Goal: Transaction & Acquisition: Book appointment/travel/reservation

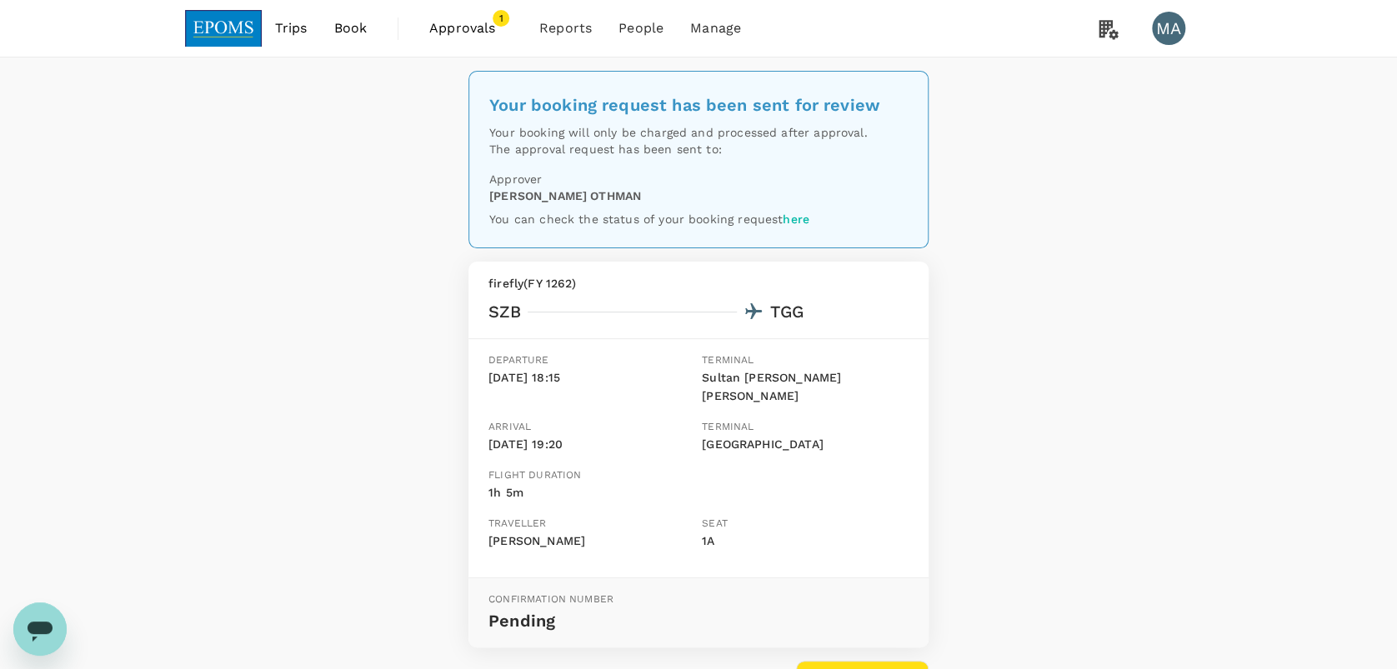
click at [352, 32] on span "Book" at bounding box center [349, 28] width 33 height 20
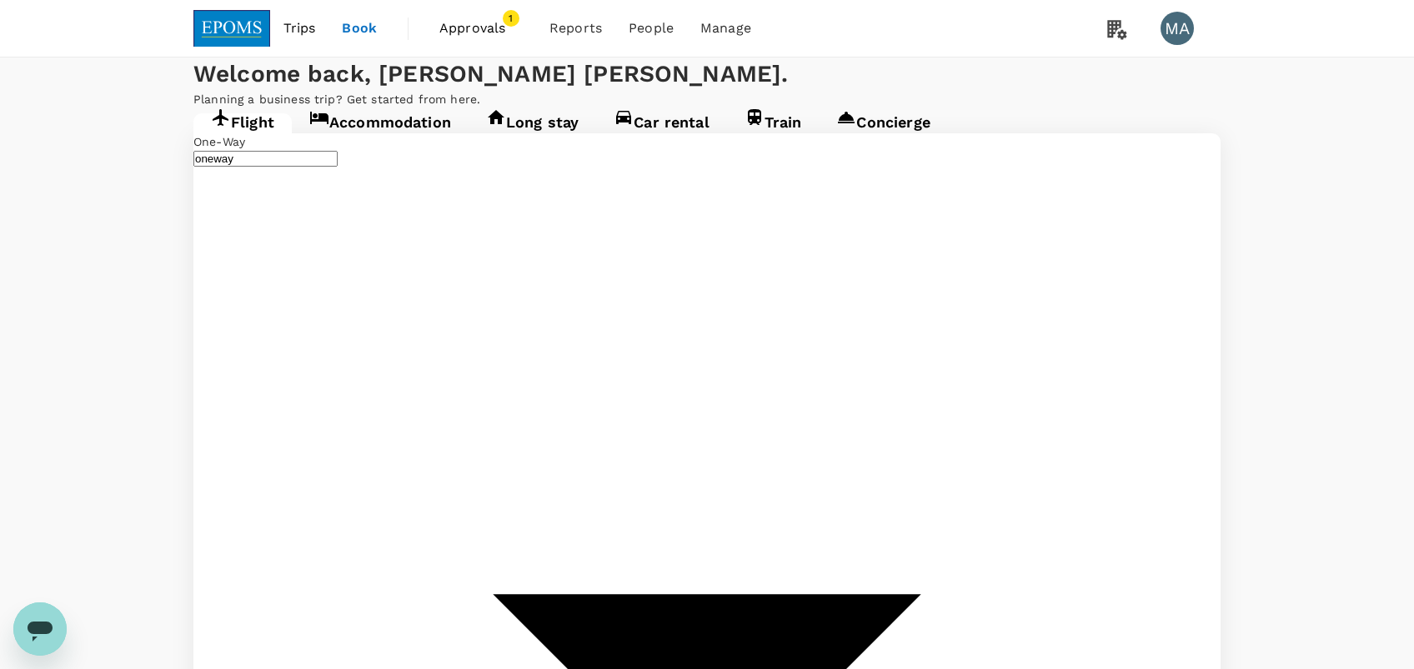
type input "Sultan [PERSON_NAME] [PERSON_NAME] (SZB)"
type input "[GEOGRAPHIC_DATA] (TGG)"
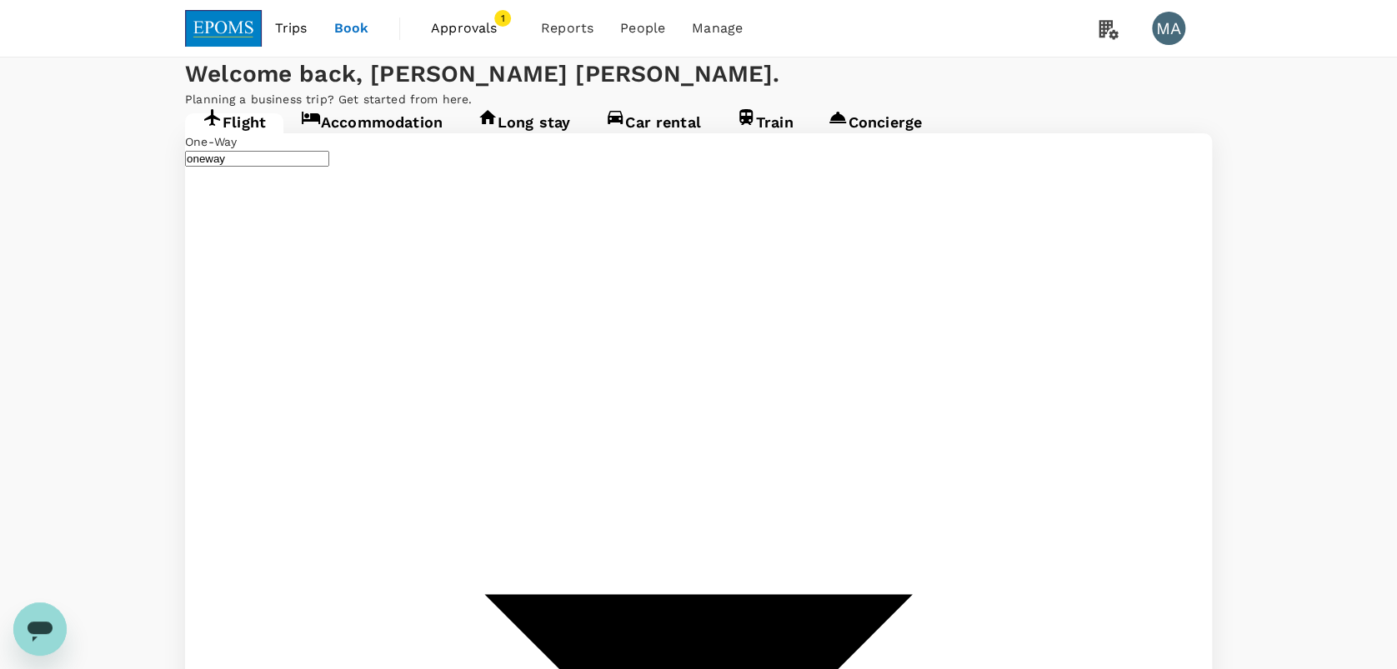
type input "Sultan [PERSON_NAME] [PERSON_NAME] (SZB)"
type input "[GEOGRAPHIC_DATA] (TGG)"
type input "Sultan [PERSON_NAME] [PERSON_NAME] (SZB)"
type input "[GEOGRAPHIC_DATA] (TGG)"
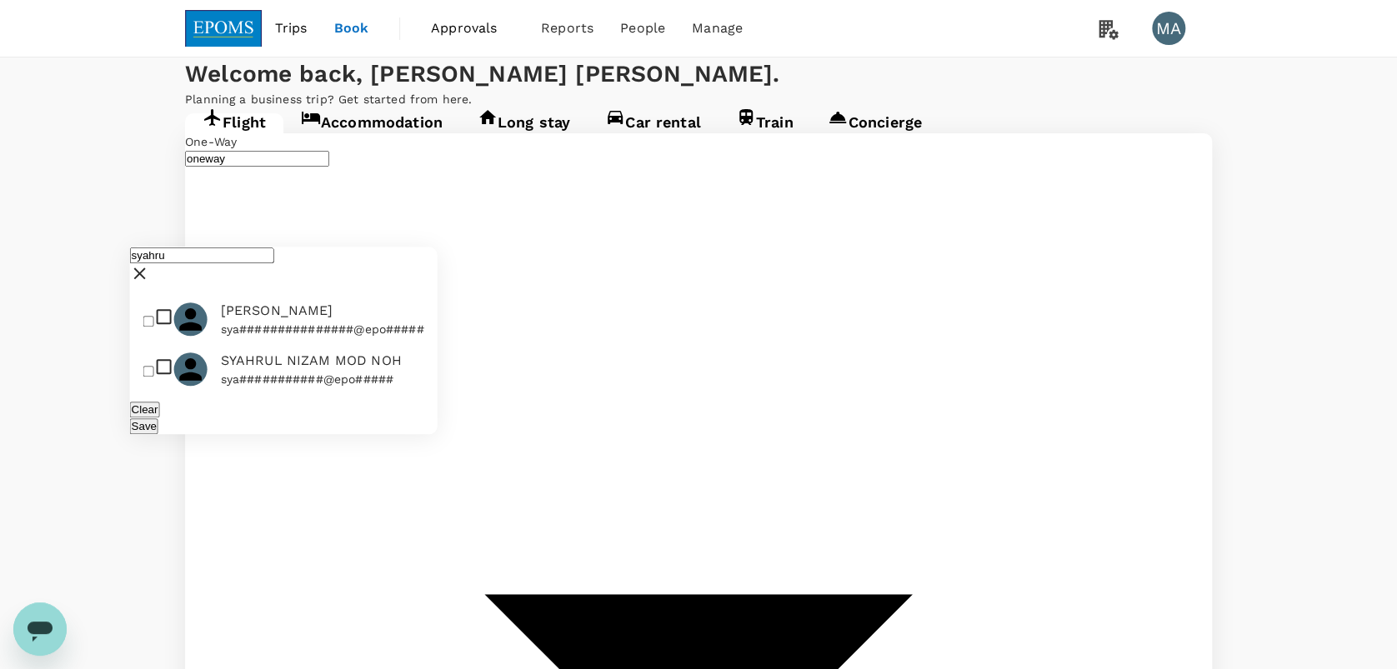
type input "syahru"
click at [154, 367] on input "checkbox" at bounding box center [148, 372] width 11 height 11
checkbox input "true"
click at [405, 418] on div "Save" at bounding box center [284, 426] width 308 height 17
click at [158, 418] on button "Save" at bounding box center [144, 426] width 28 height 16
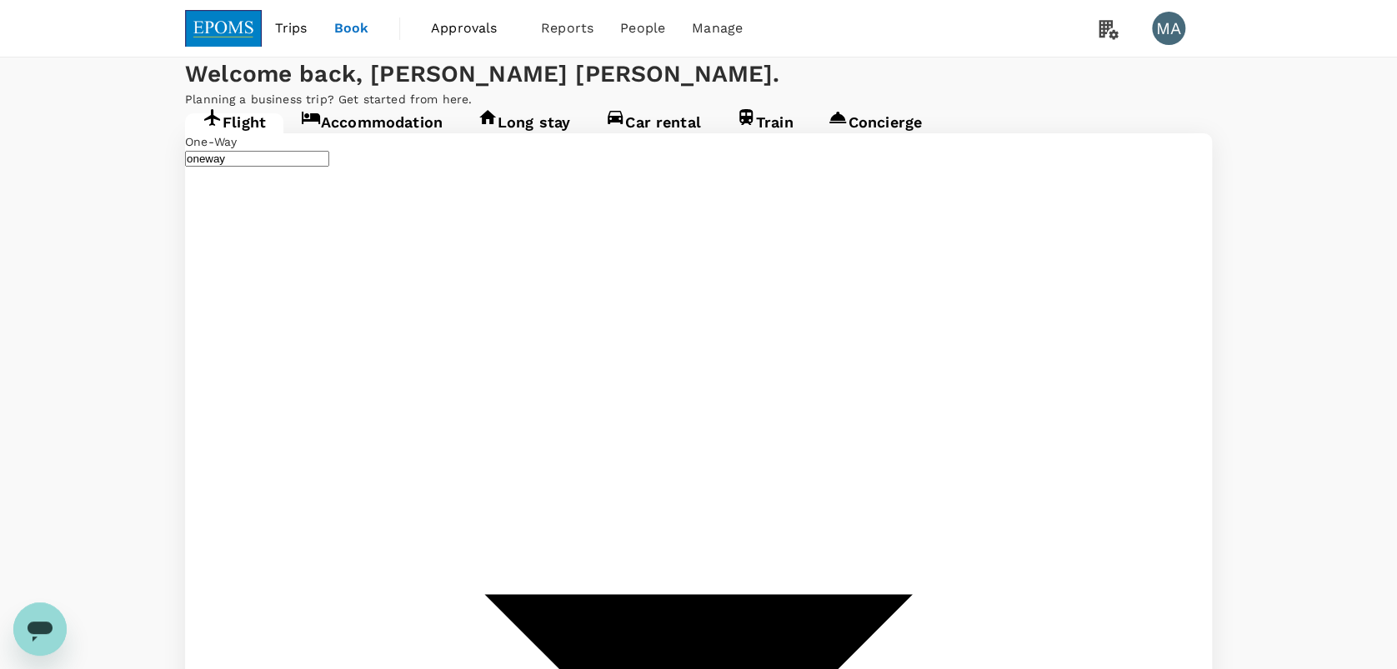
type input "[GEOGRAPHIC_DATA] (TGG)"
type input "Sultan [PERSON_NAME] [PERSON_NAME] (SZB)"
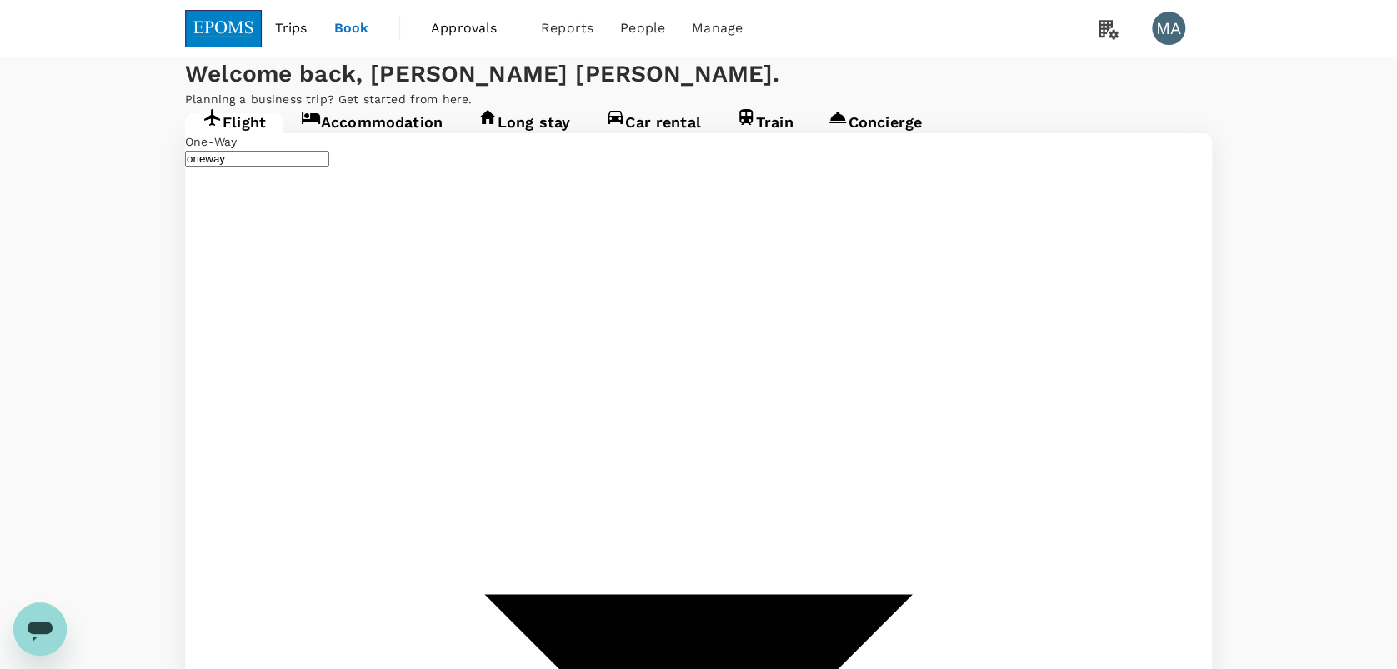
type input "Kuala Lumpur Intl ([GEOGRAPHIC_DATA])"
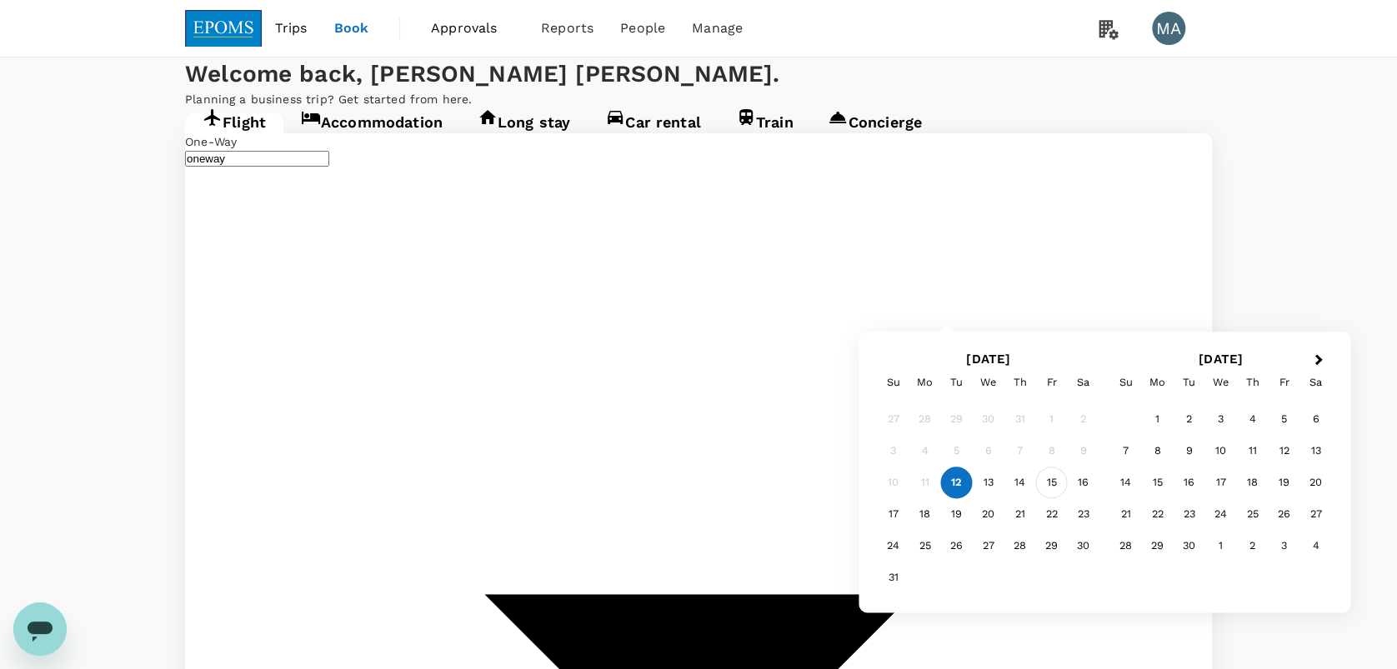
type input "[GEOGRAPHIC_DATA] (TGG)"
click at [1055, 487] on div "15" at bounding box center [1052, 484] width 32 height 32
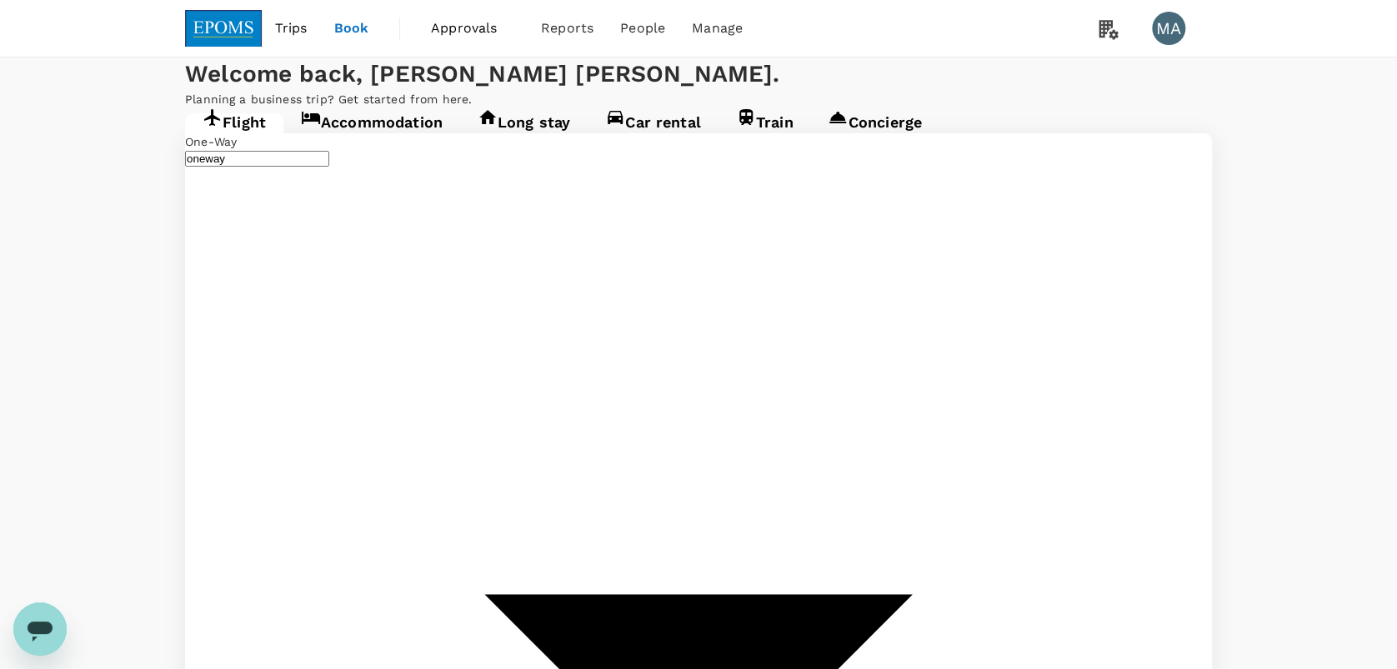
type input "roundtrip"
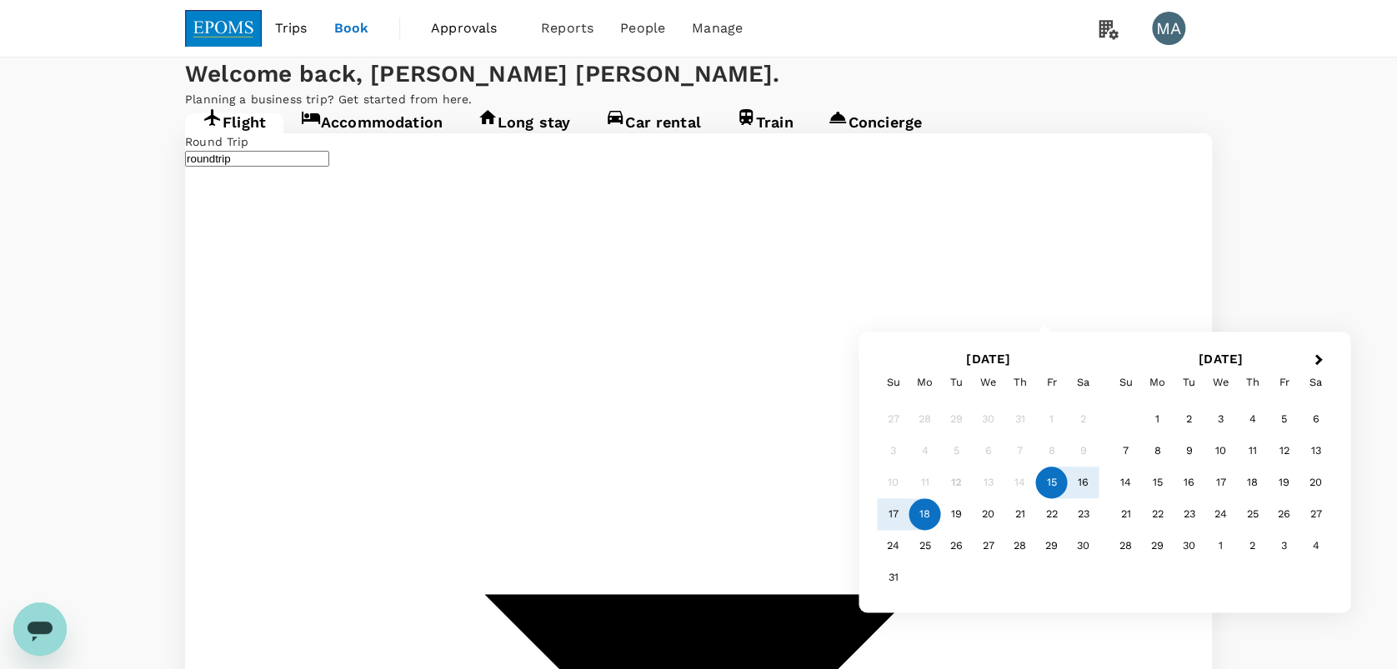
click at [929, 518] on div "18" at bounding box center [925, 515] width 32 height 32
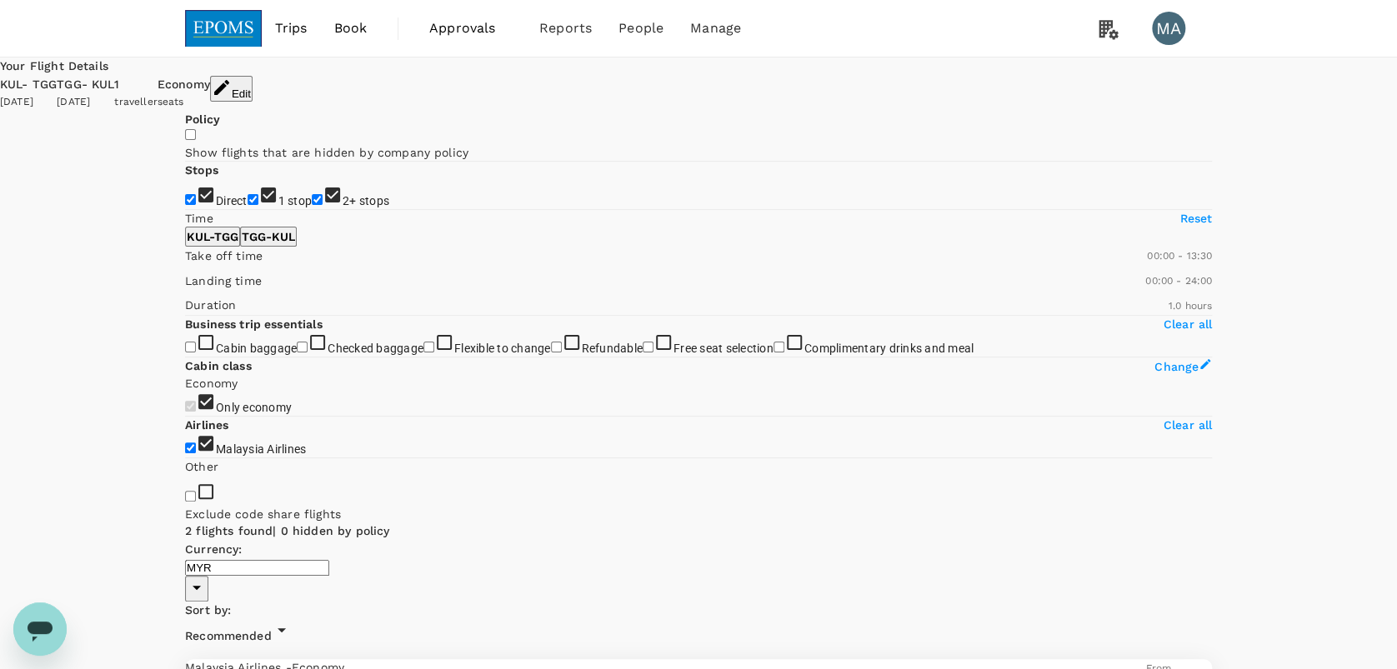
type input "780"
drag, startPoint x: 440, startPoint y: 498, endPoint x: 322, endPoint y: 500, distance: 118.4
click at [185, 265] on span at bounding box center [185, 265] width 0 height 0
click at [295, 245] on p "TGG - KUL" at bounding box center [268, 236] width 53 height 17
type input "750"
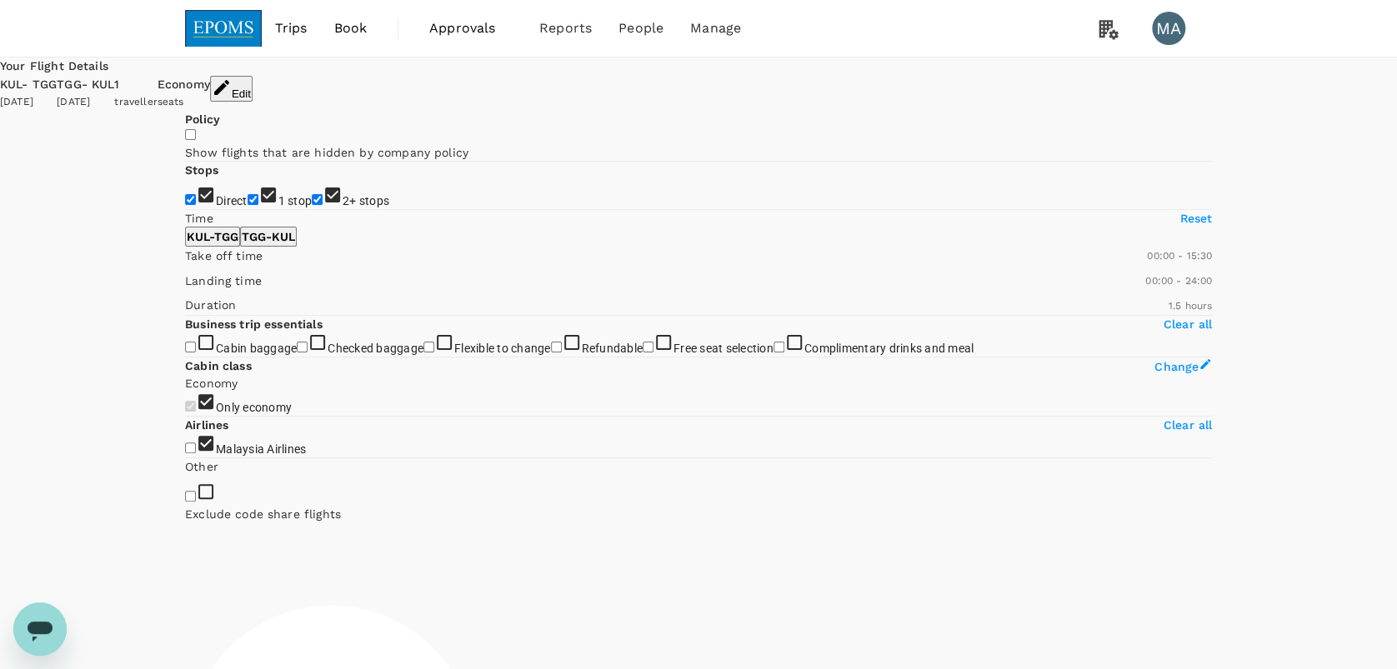
checkbox input "false"
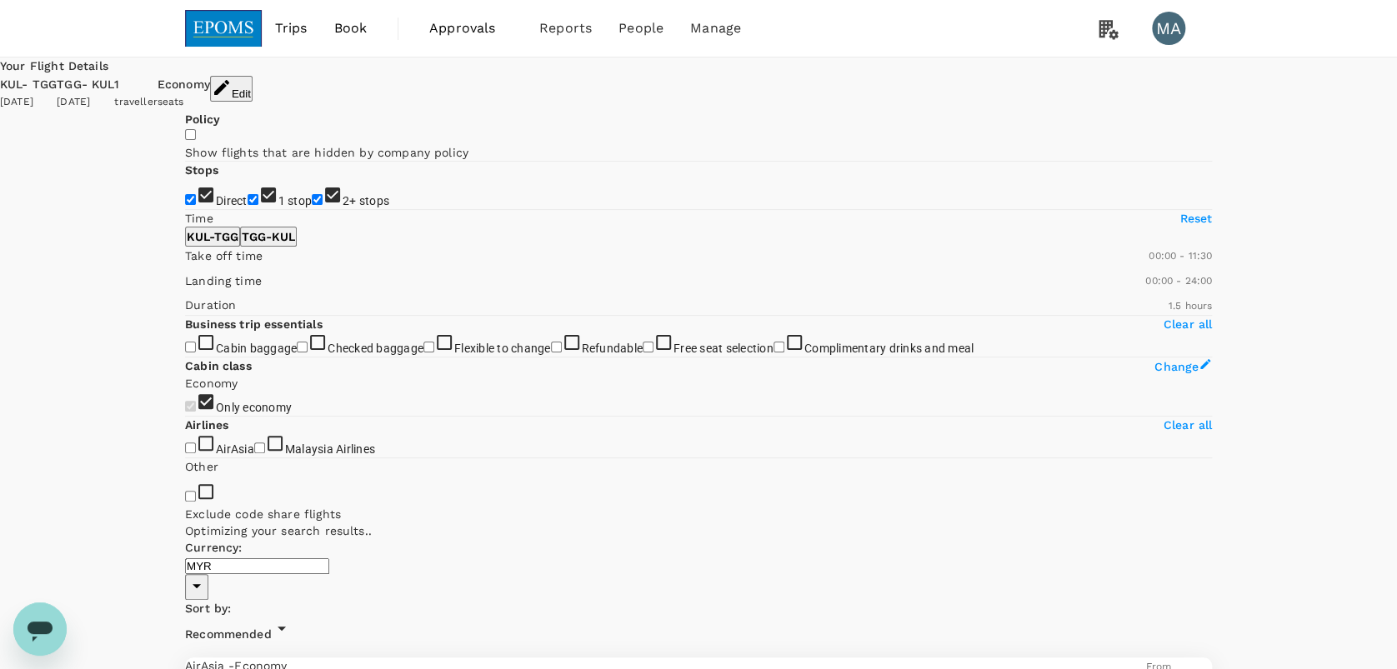
type input "720"
drag, startPoint x: 444, startPoint y: 498, endPoint x: 315, endPoint y: 496, distance: 129.2
click at [185, 265] on span at bounding box center [185, 265] width 0 height 0
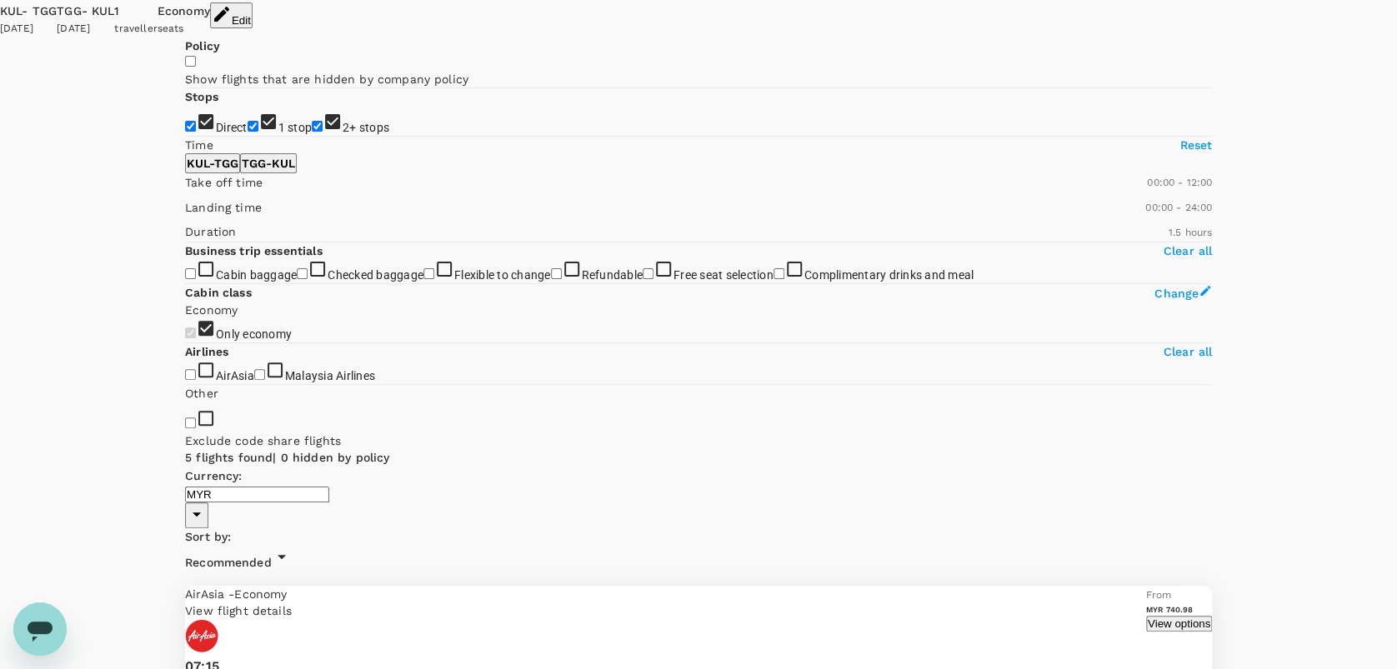
scroll to position [175, 0]
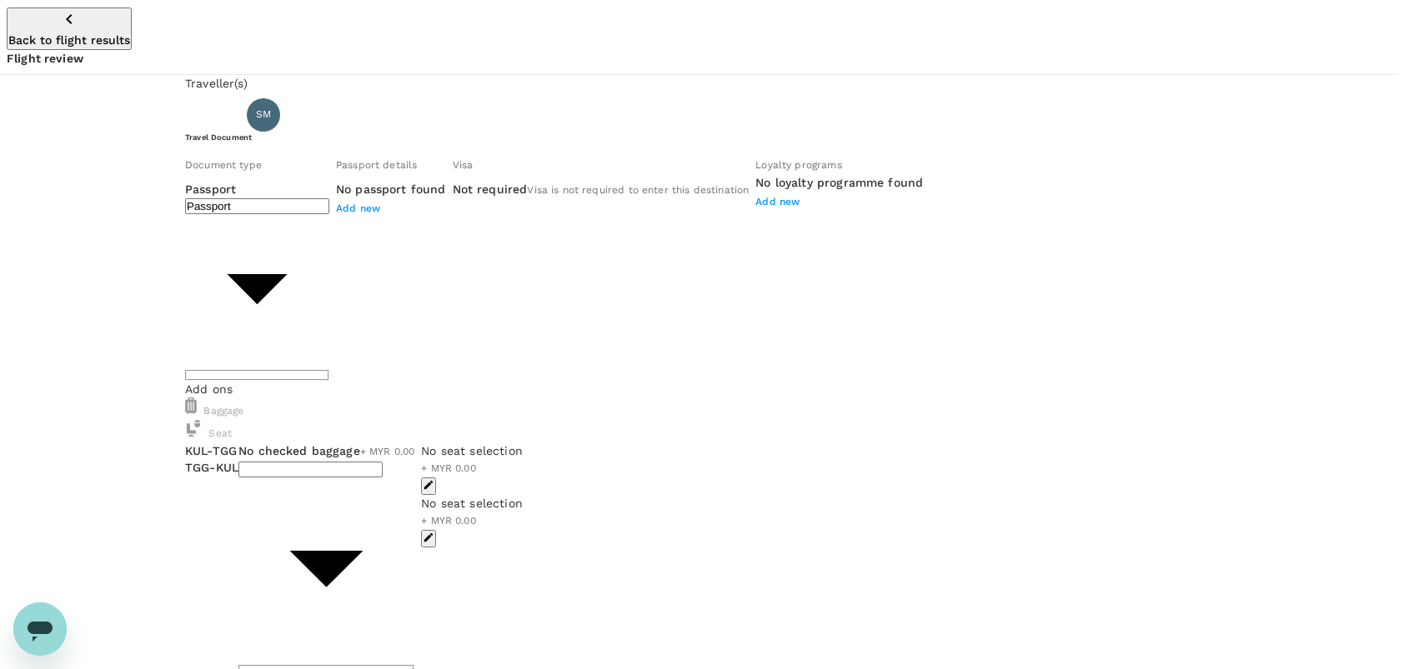
type input "2 - 63.81"
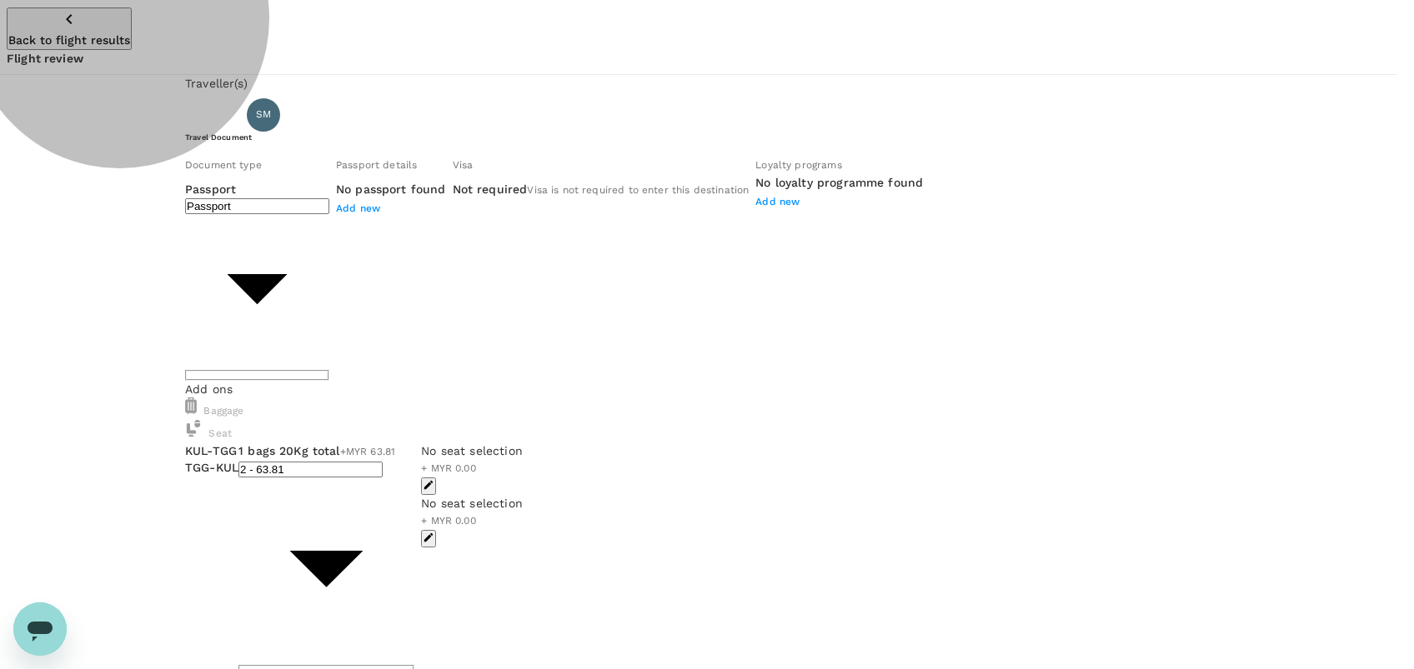
type input "2 - 63.81"
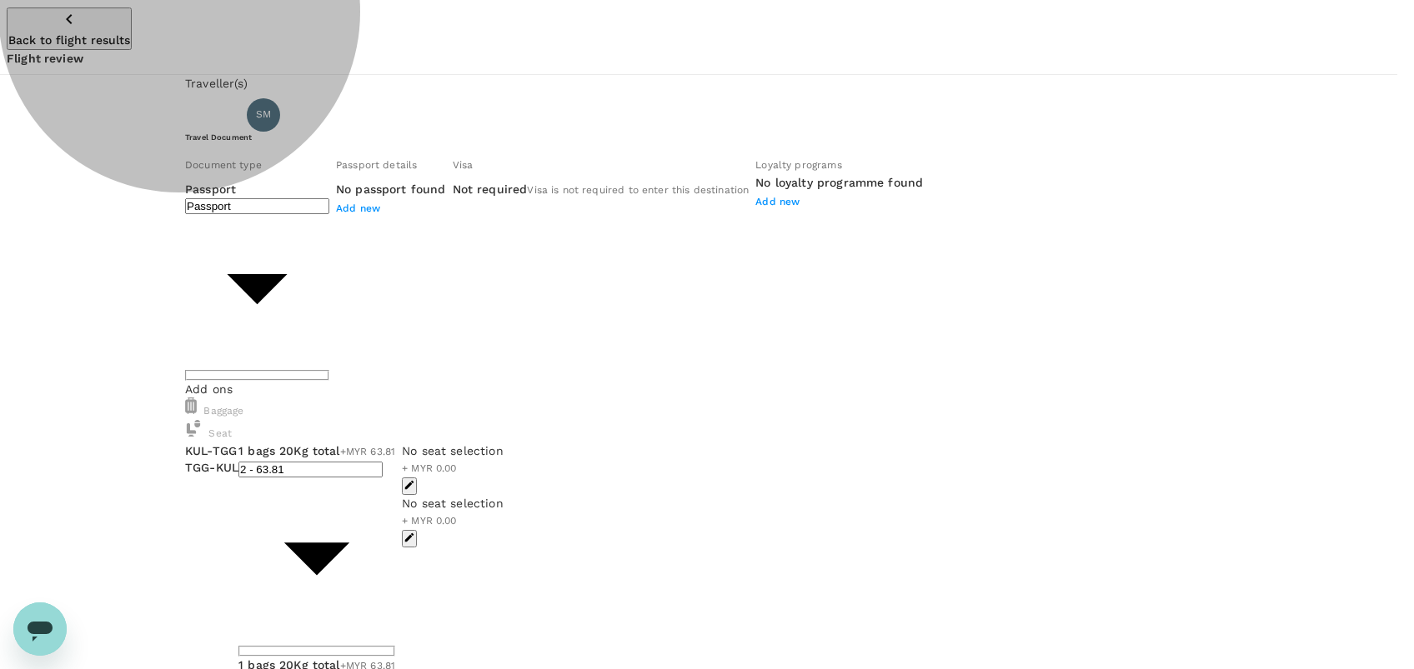
drag, startPoint x: 384, startPoint y: 308, endPoint x: 428, endPoint y: 286, distance: 48.5
type input "Id card"
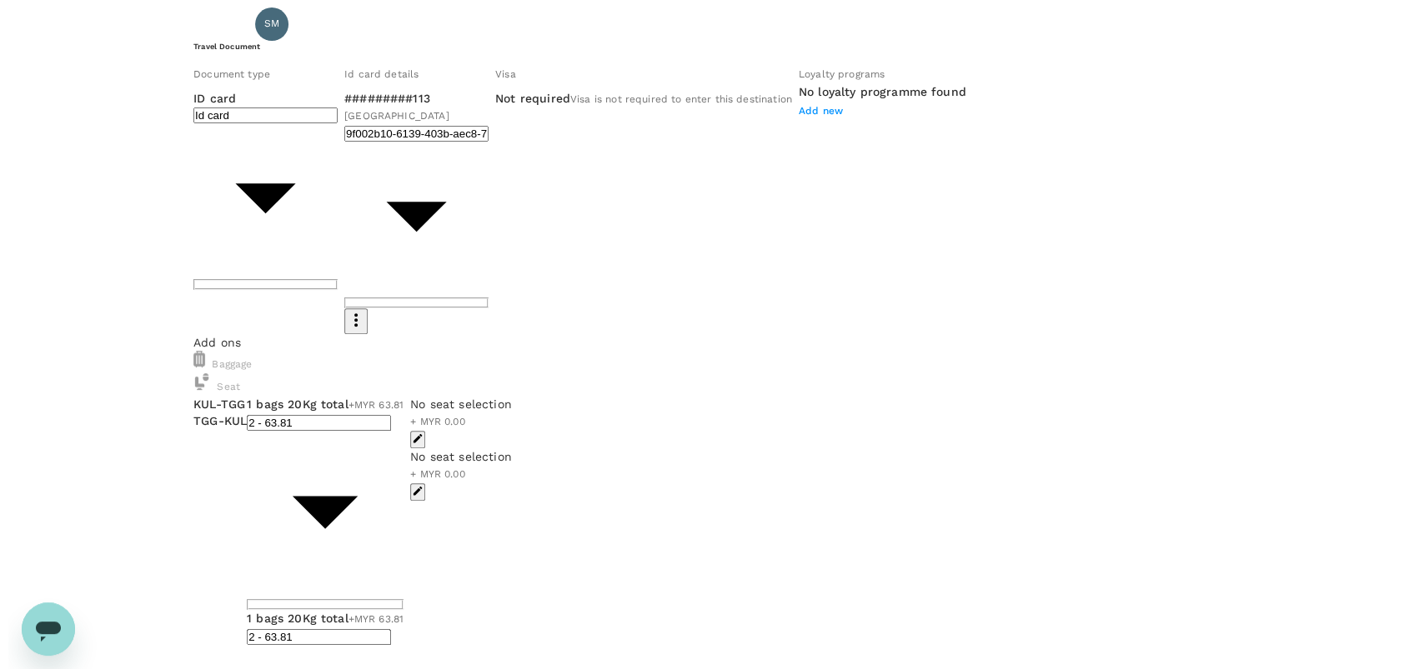
scroll to position [92, 0]
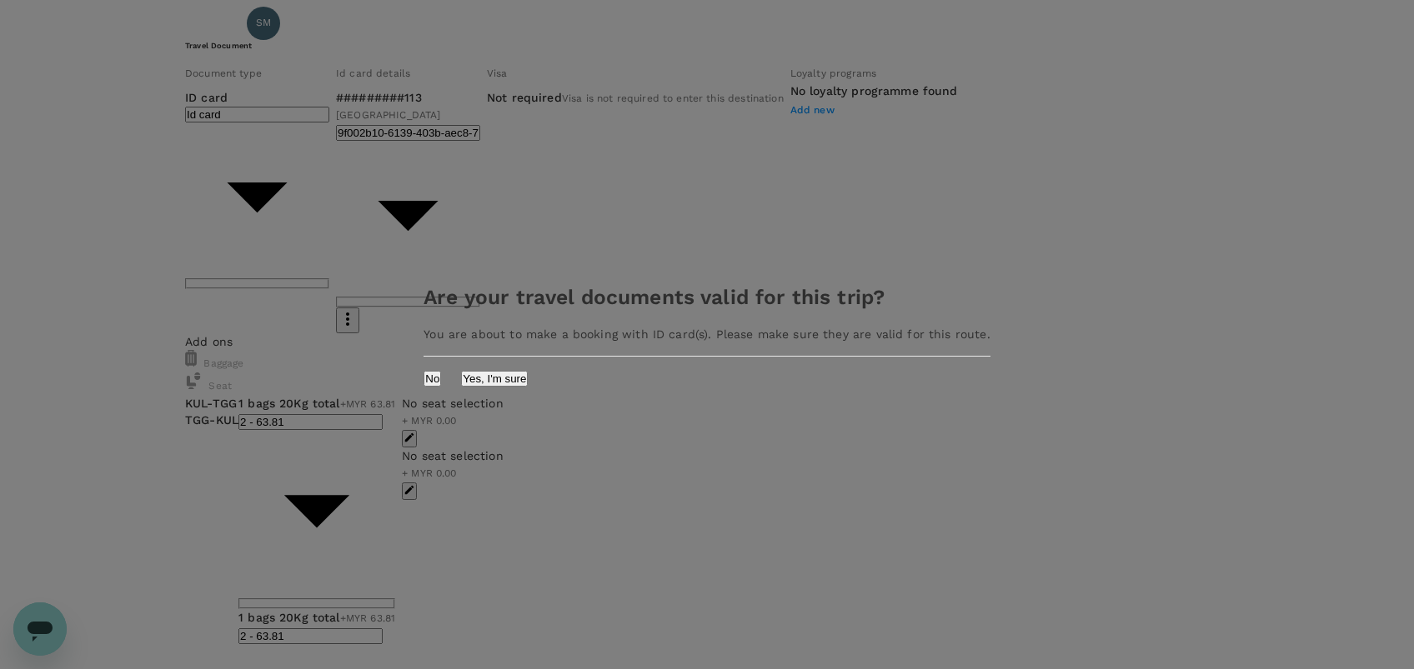
click at [528, 376] on button "Yes, I'm sure" at bounding box center [494, 379] width 67 height 16
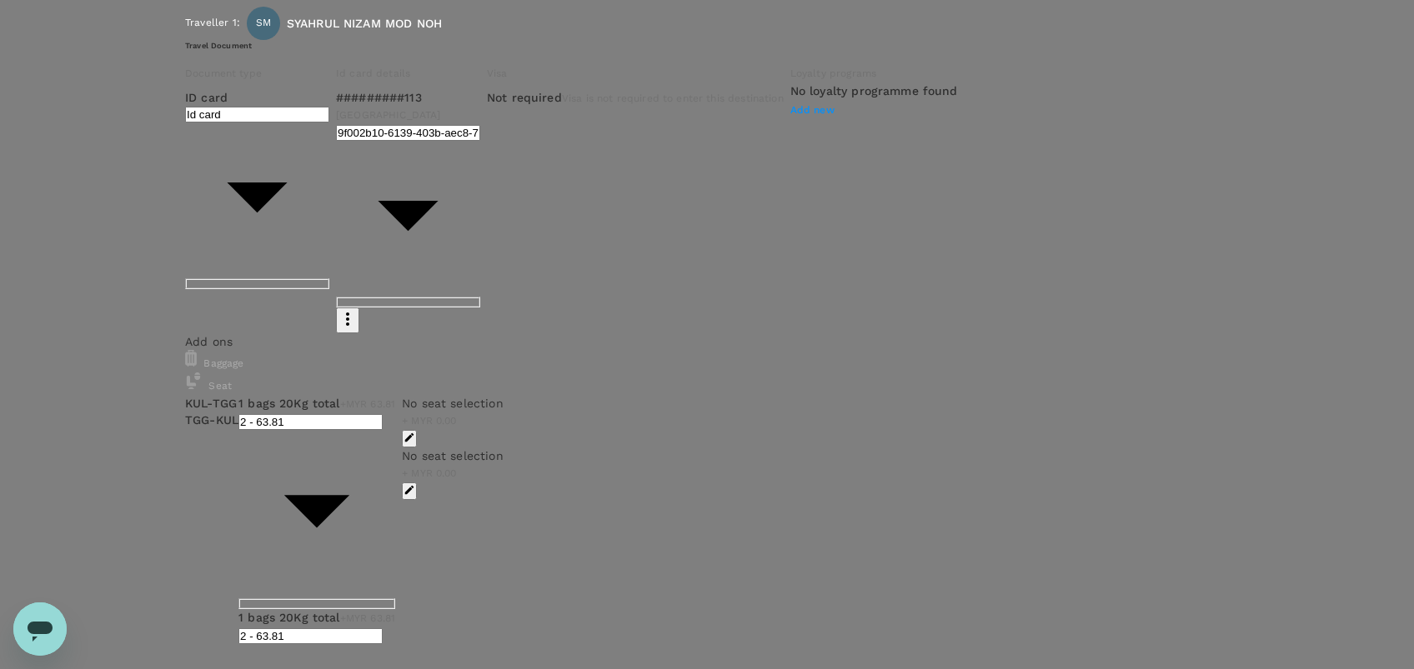
type input "9ea61a02-274a-4f65-9d5b-ca51ac7b2cfc"
paste textarea "CRT000000017261"
type textarea "TRF Ref No. CRT000000017261"
